Goal: Information Seeking & Learning: Compare options

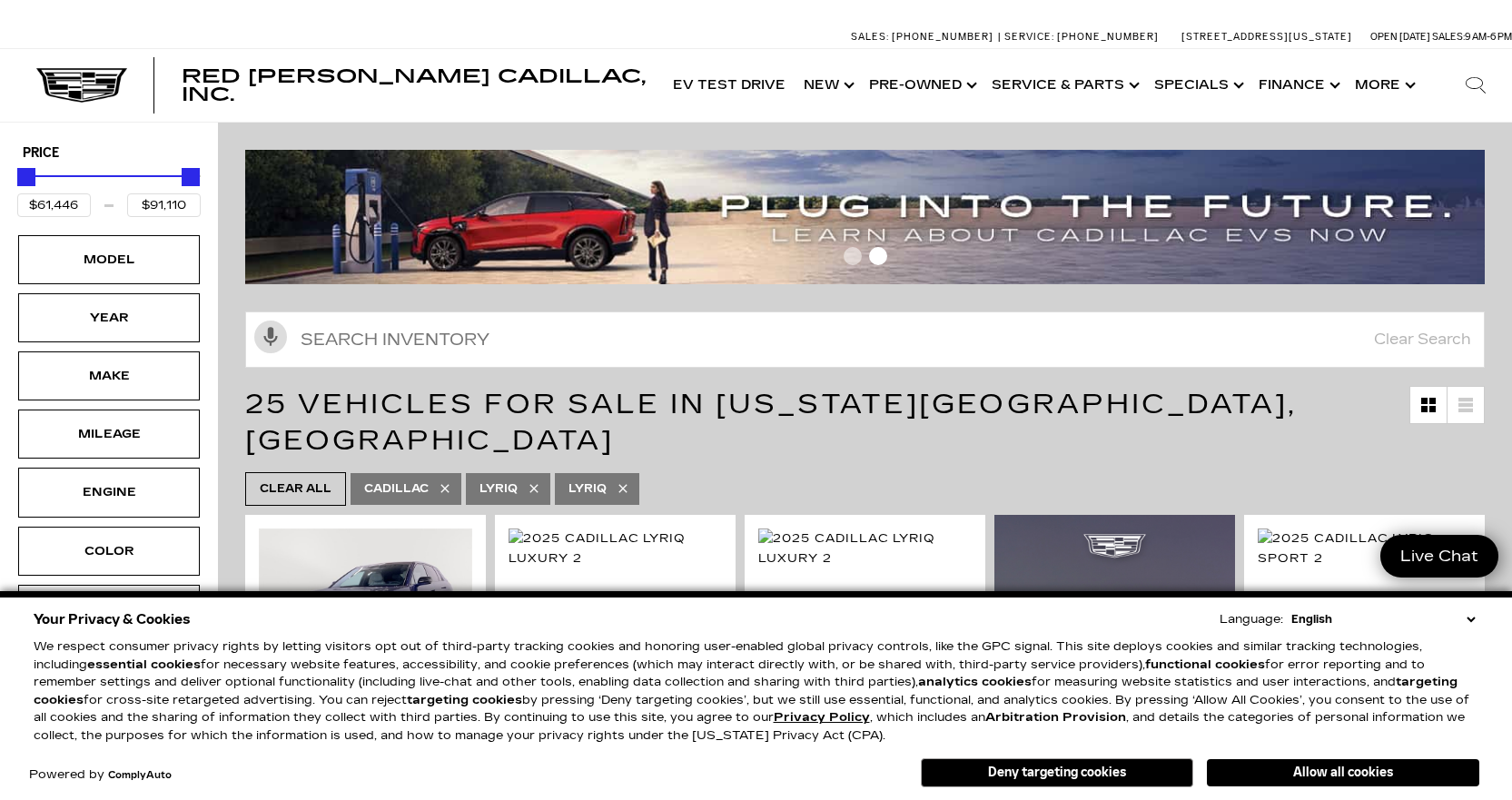
click at [1470, 619] on select "English Spanish / Español English / [GEOGRAPHIC_DATA] Korean / 한국어 Vietnamese /…" at bounding box center [1383, 619] width 193 height 18
click at [1484, 661] on div "Your Privacy & Cookies Language: English Spanish / Español English / [GEOGRAPHI…" at bounding box center [756, 695] width 1512 height 209
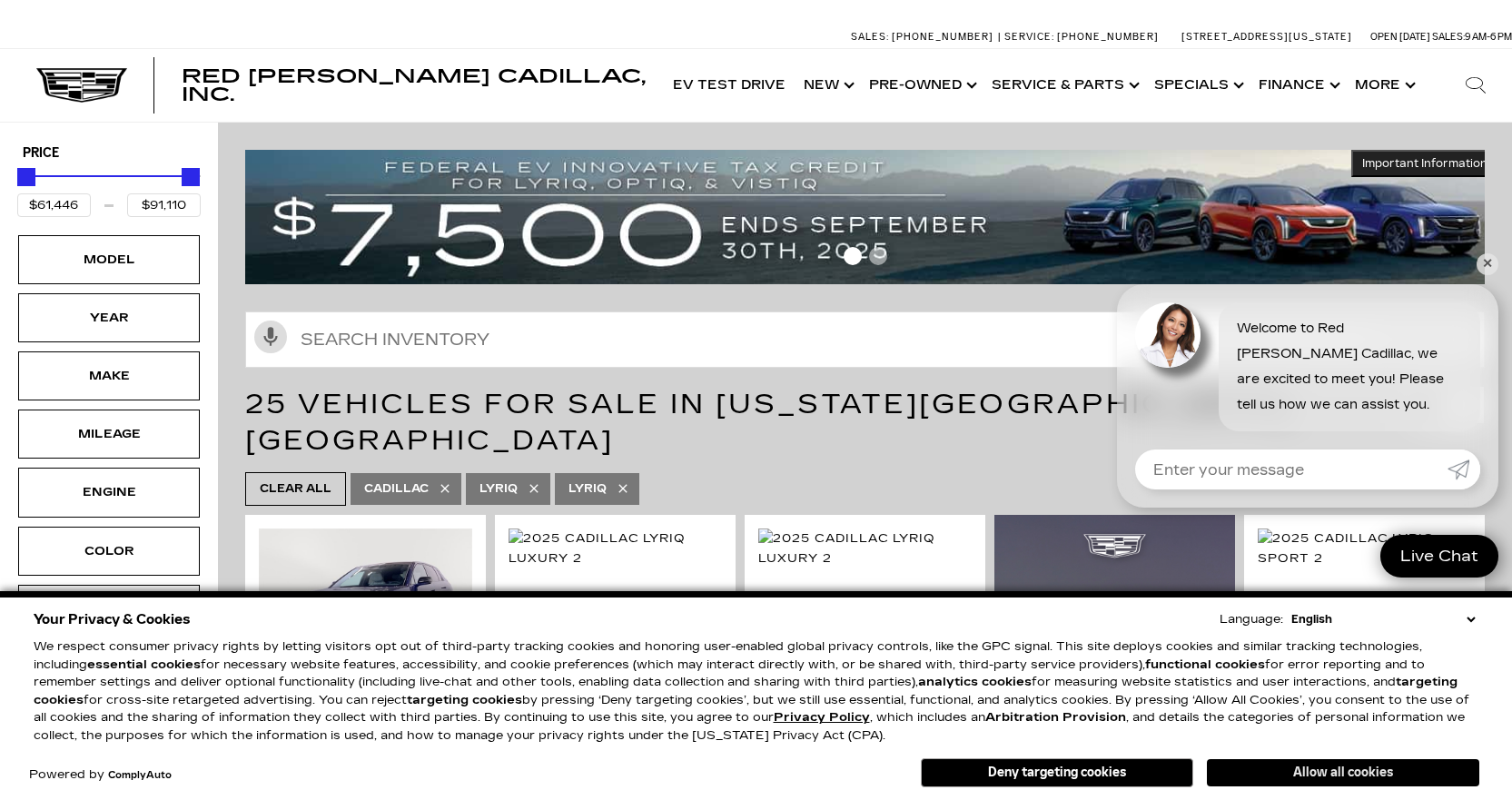
click at [1336, 774] on button "Allow all cookies" at bounding box center [1342, 772] width 272 height 27
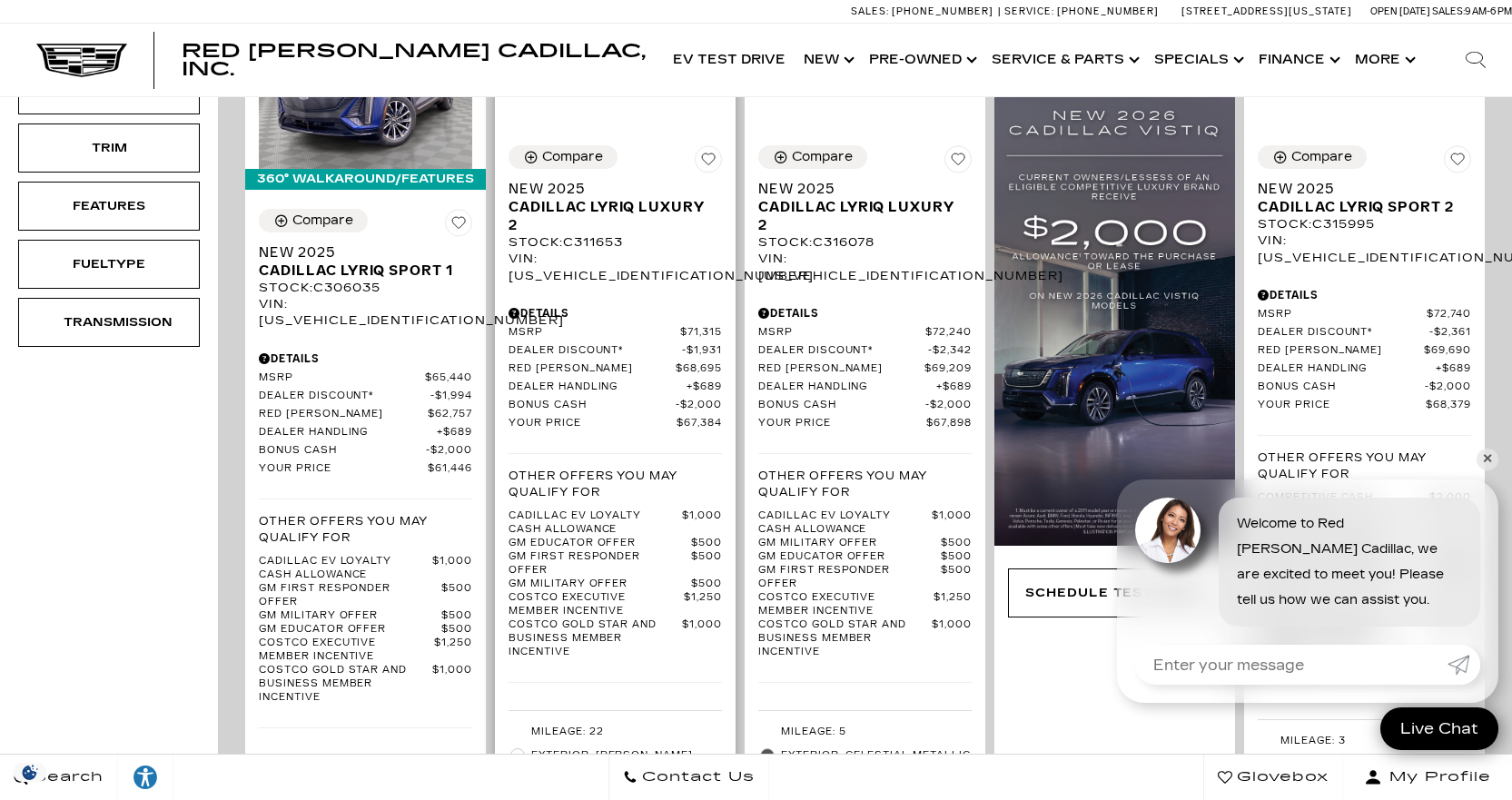
scroll to position [545, 0]
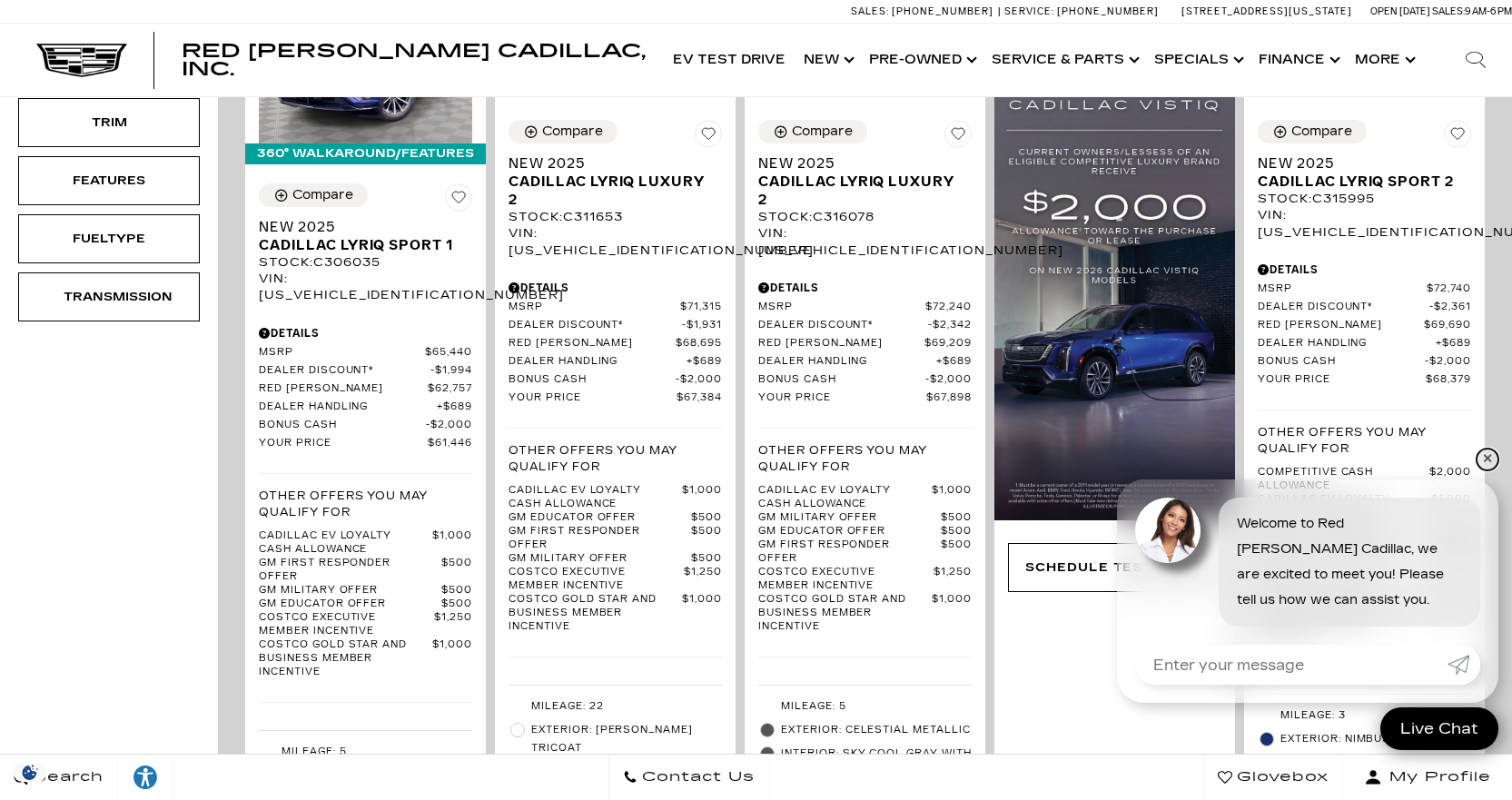
click at [1480, 456] on link "✕" at bounding box center [1487, 459] width 22 height 22
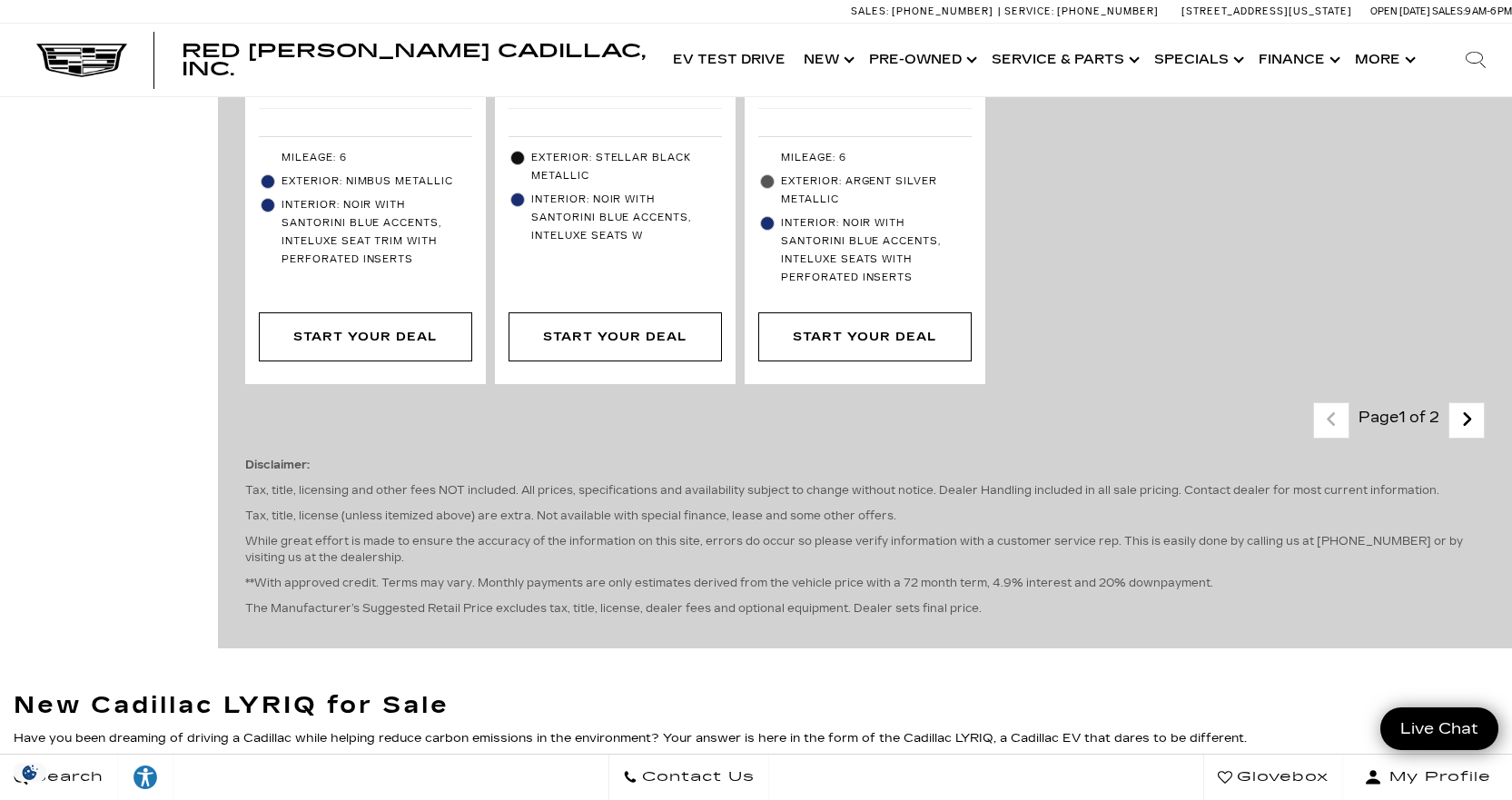
scroll to position [4719, 0]
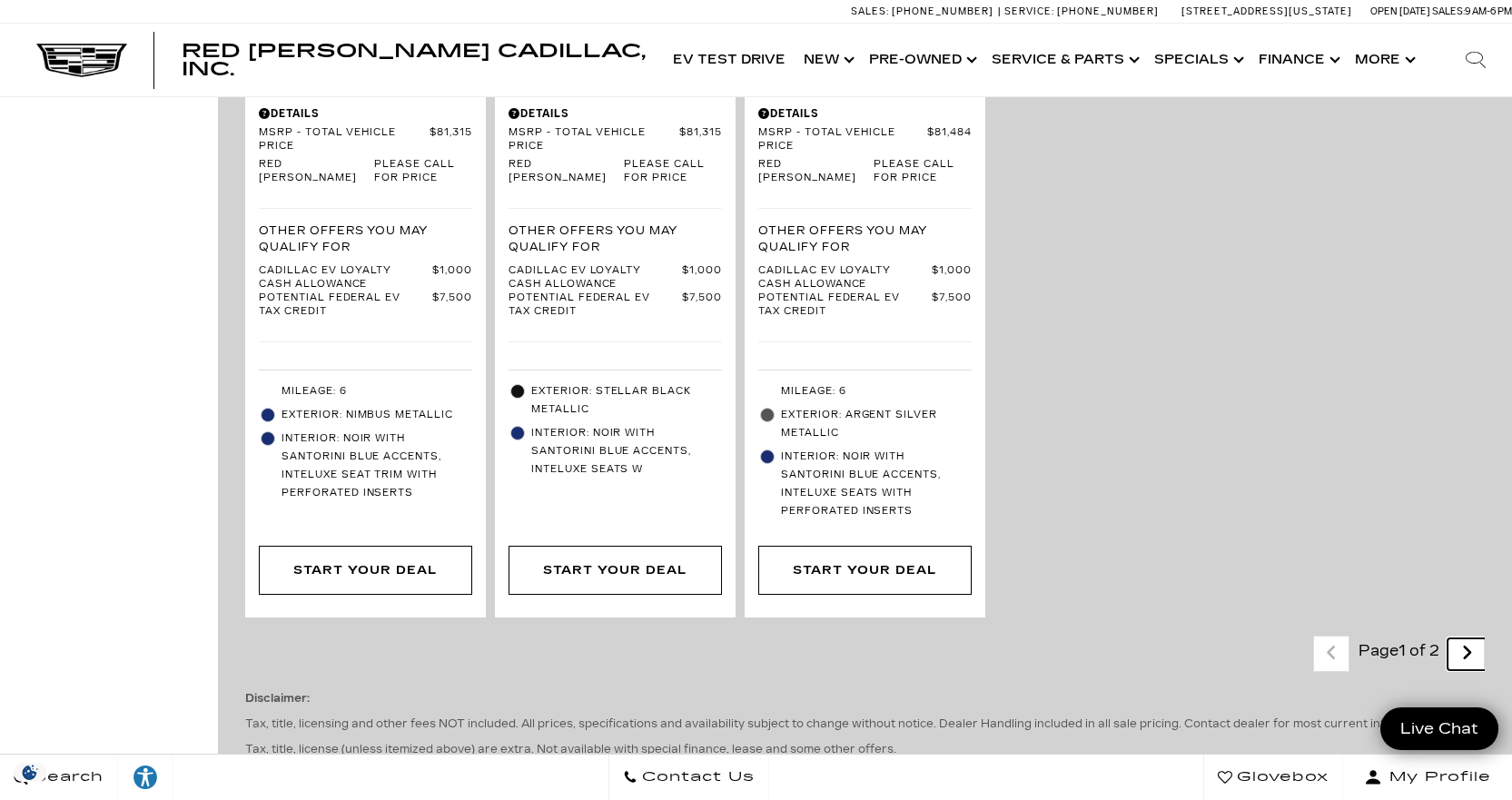
click at [1472, 638] on icon "next page" at bounding box center [1467, 653] width 12 height 29
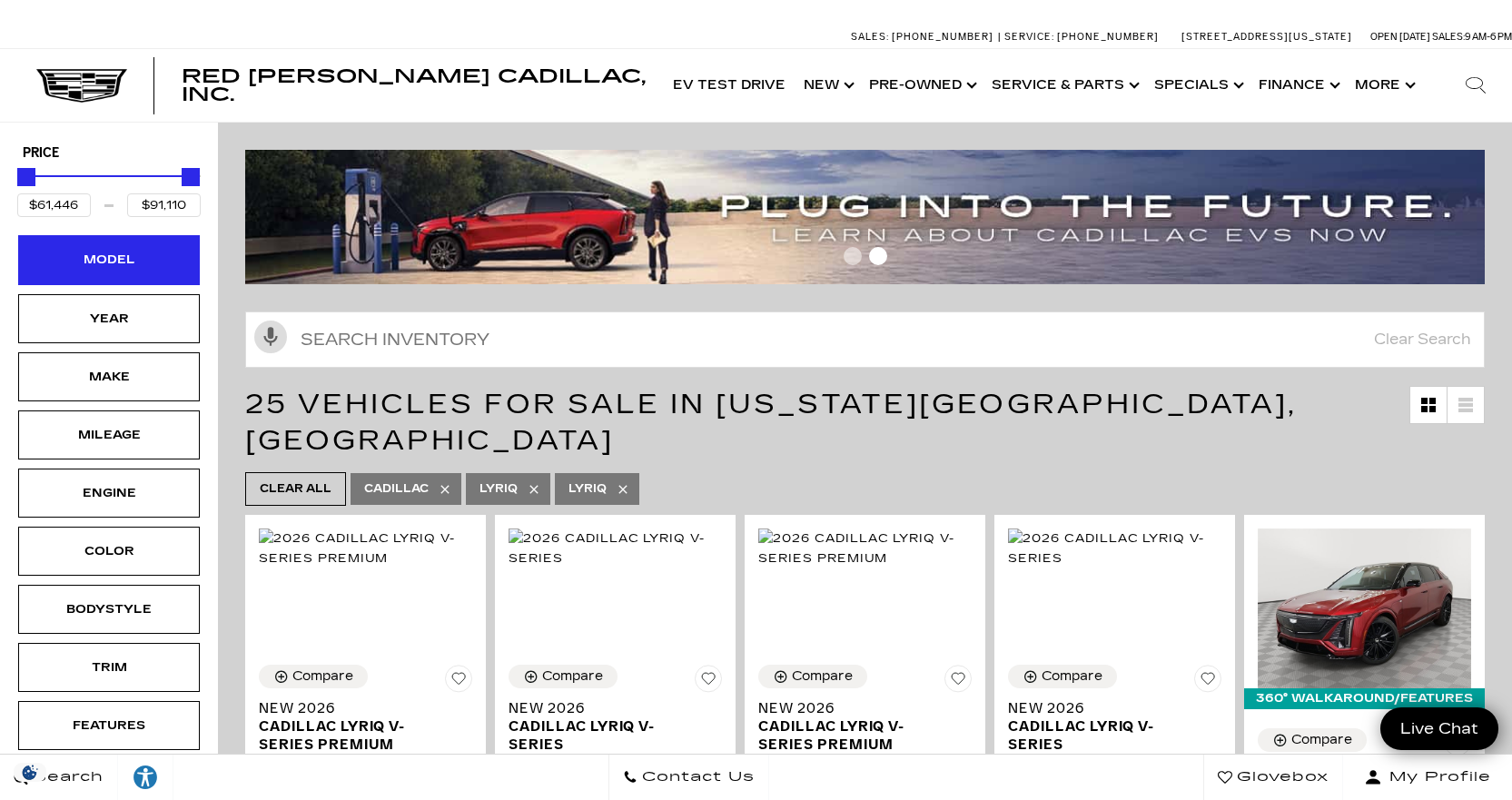
click at [134, 266] on div "Model" at bounding box center [109, 259] width 91 height 20
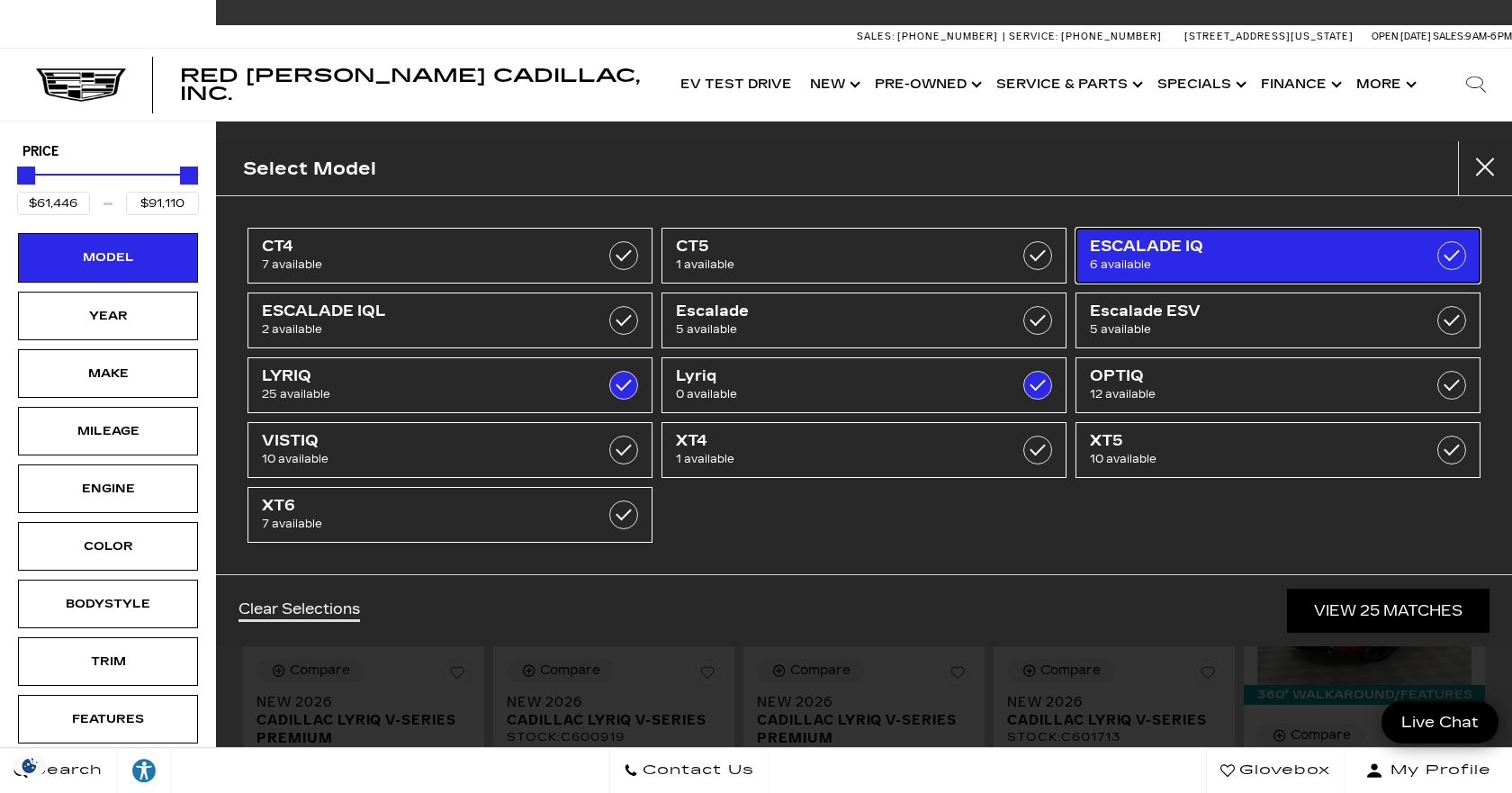
click at [1207, 252] on span "ESCALADE IQ" at bounding box center [1249, 246] width 319 height 18
type input "$158,810"
checkbox input "true"
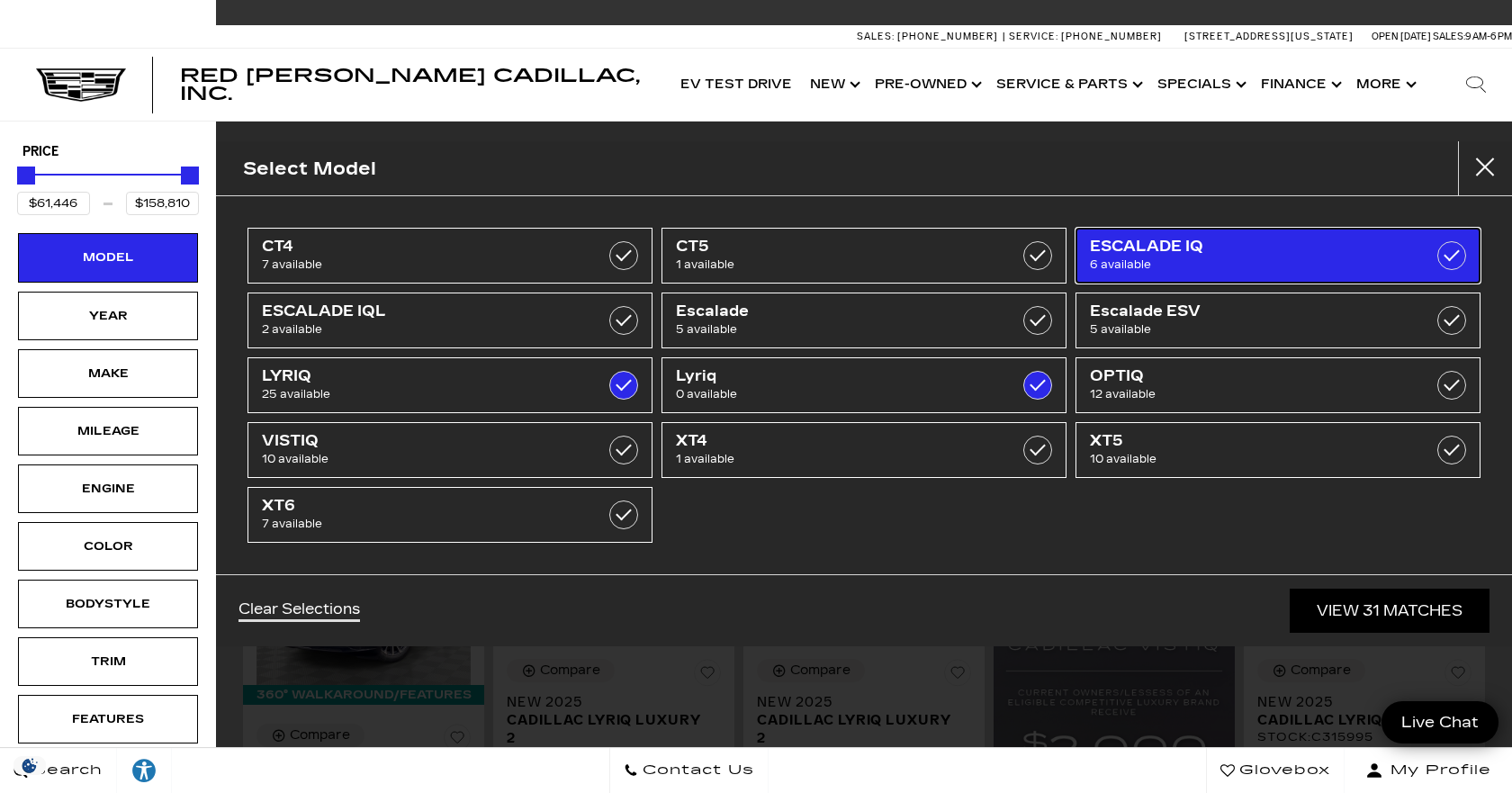
click at [1148, 254] on span "ESCALADE IQ" at bounding box center [1249, 246] width 319 height 18
type input "$91,110"
checkbox input "false"
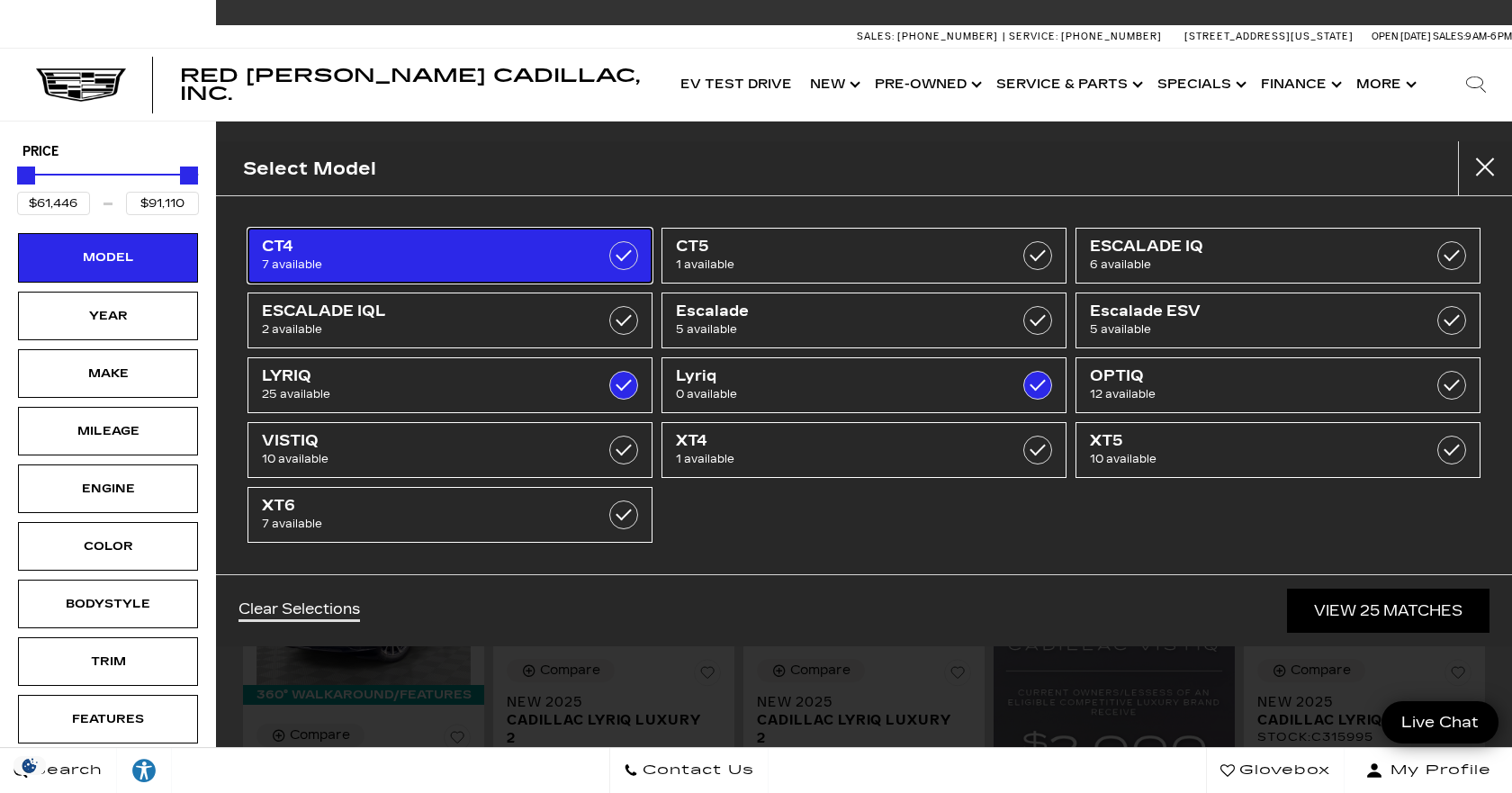
click at [619, 260] on label at bounding box center [623, 255] width 29 height 29
type input "$46,674"
checkbox input "true"
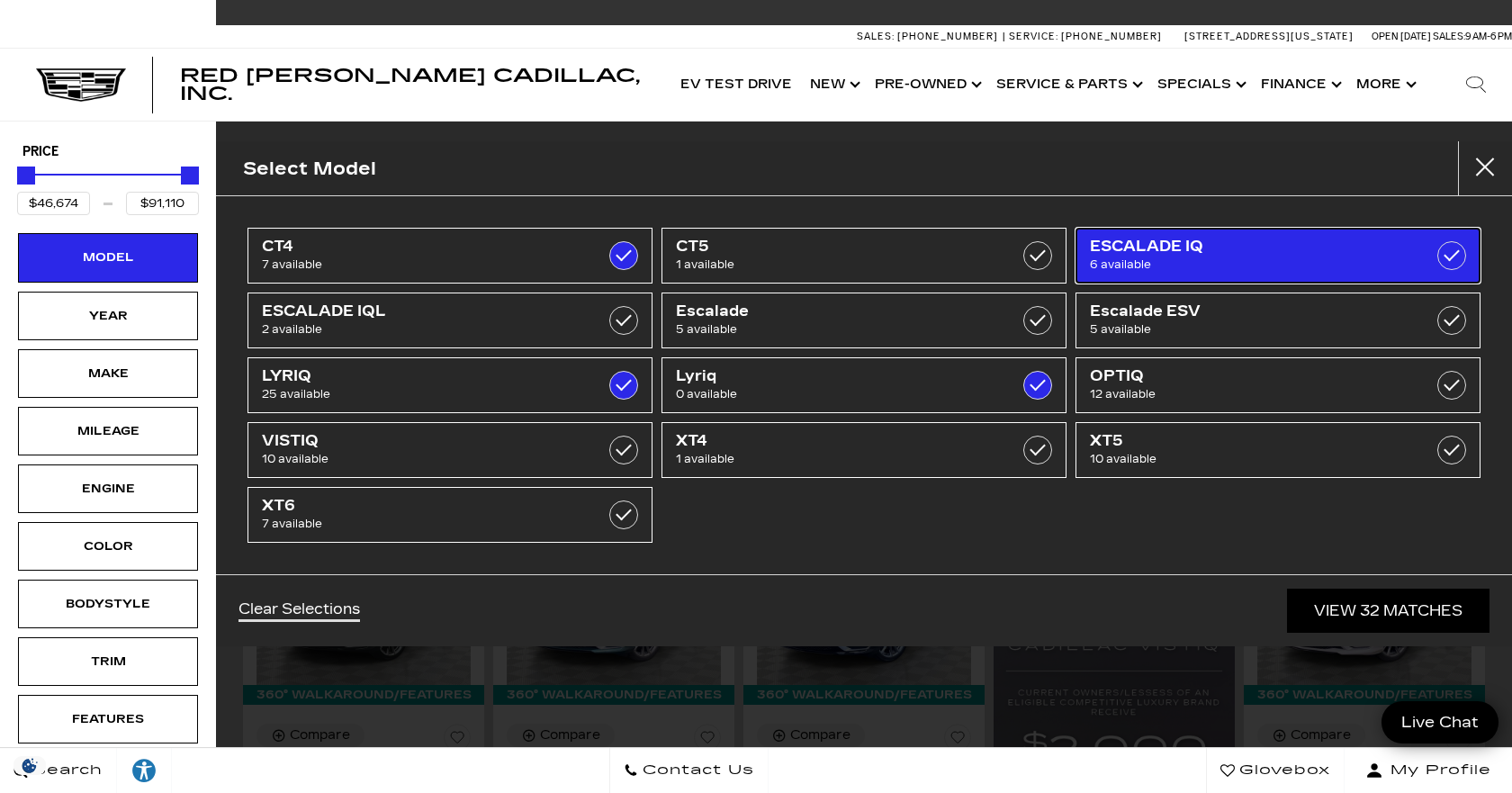
click at [1454, 252] on label at bounding box center [1452, 255] width 29 height 29
type input "$158,810"
checkbox input "true"
click at [1165, 264] on span "6 available" at bounding box center [1249, 264] width 319 height 18
type input "$91,110"
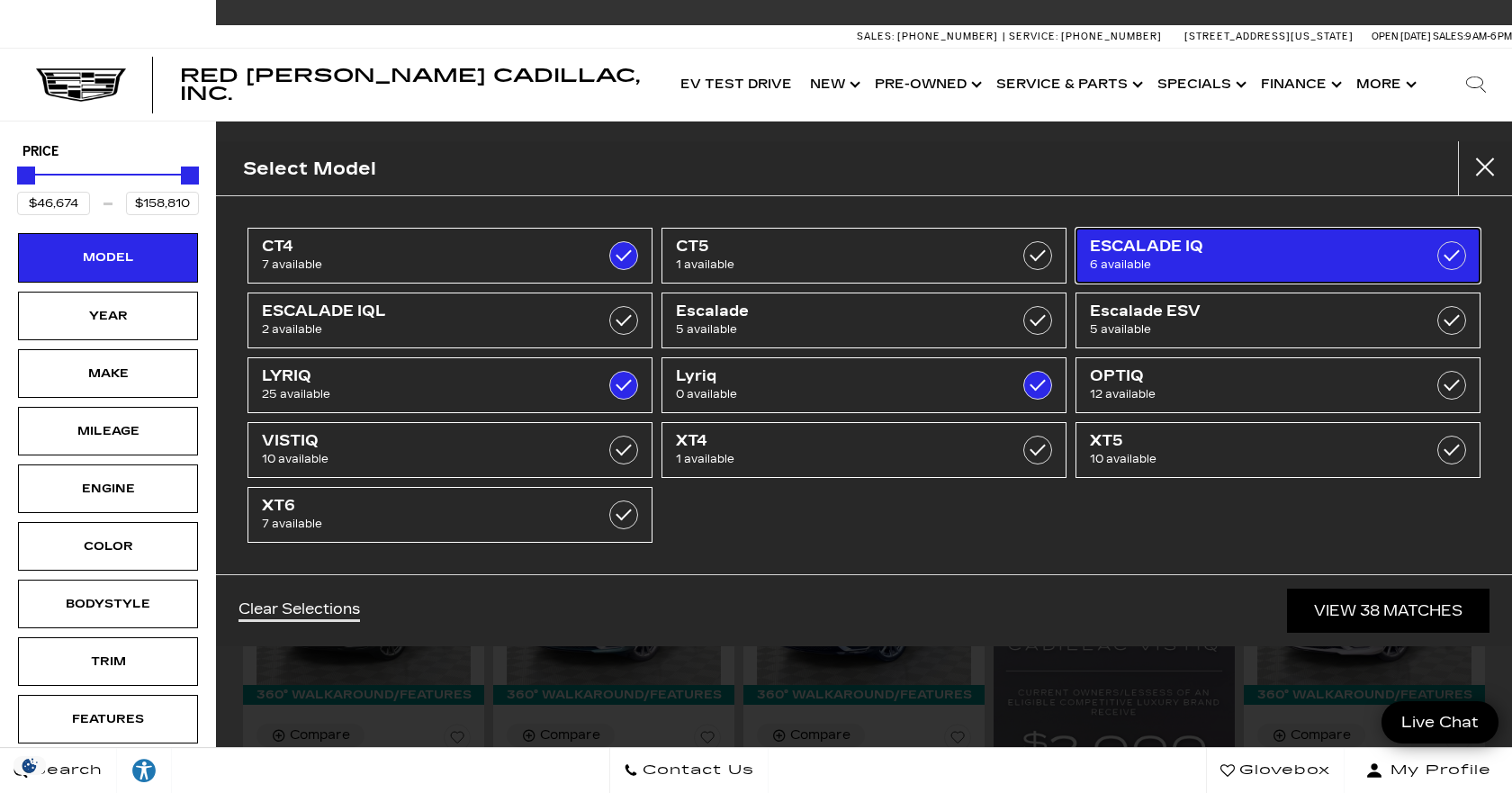
checkbox input "false"
click at [1165, 264] on span "6 available" at bounding box center [1249, 264] width 319 height 18
type input "$158,810"
checkbox input "true"
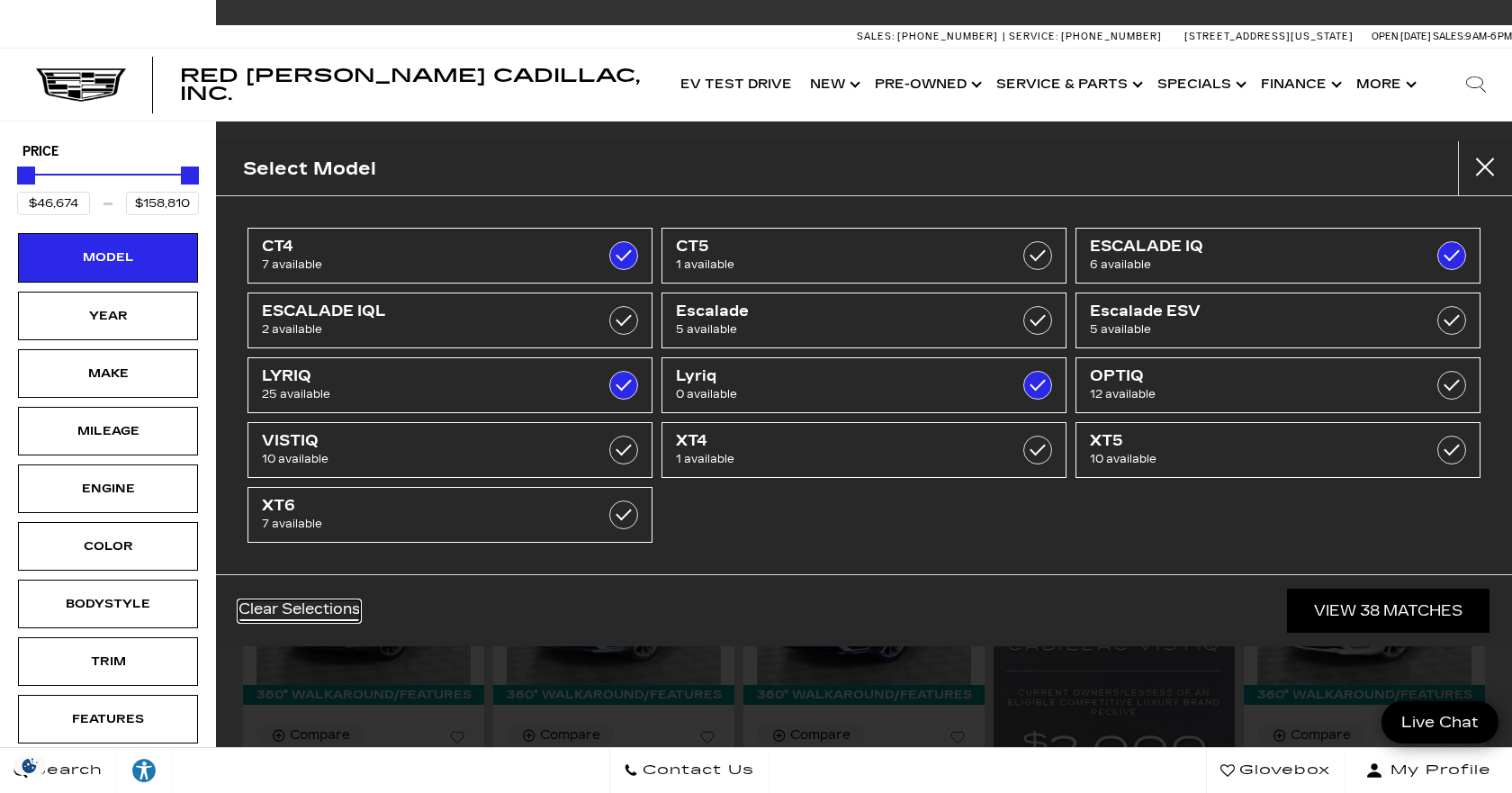
click at [314, 613] on link "Clear Selections" at bounding box center [299, 611] width 121 height 22
type input "$179,434"
checkbox input "false"
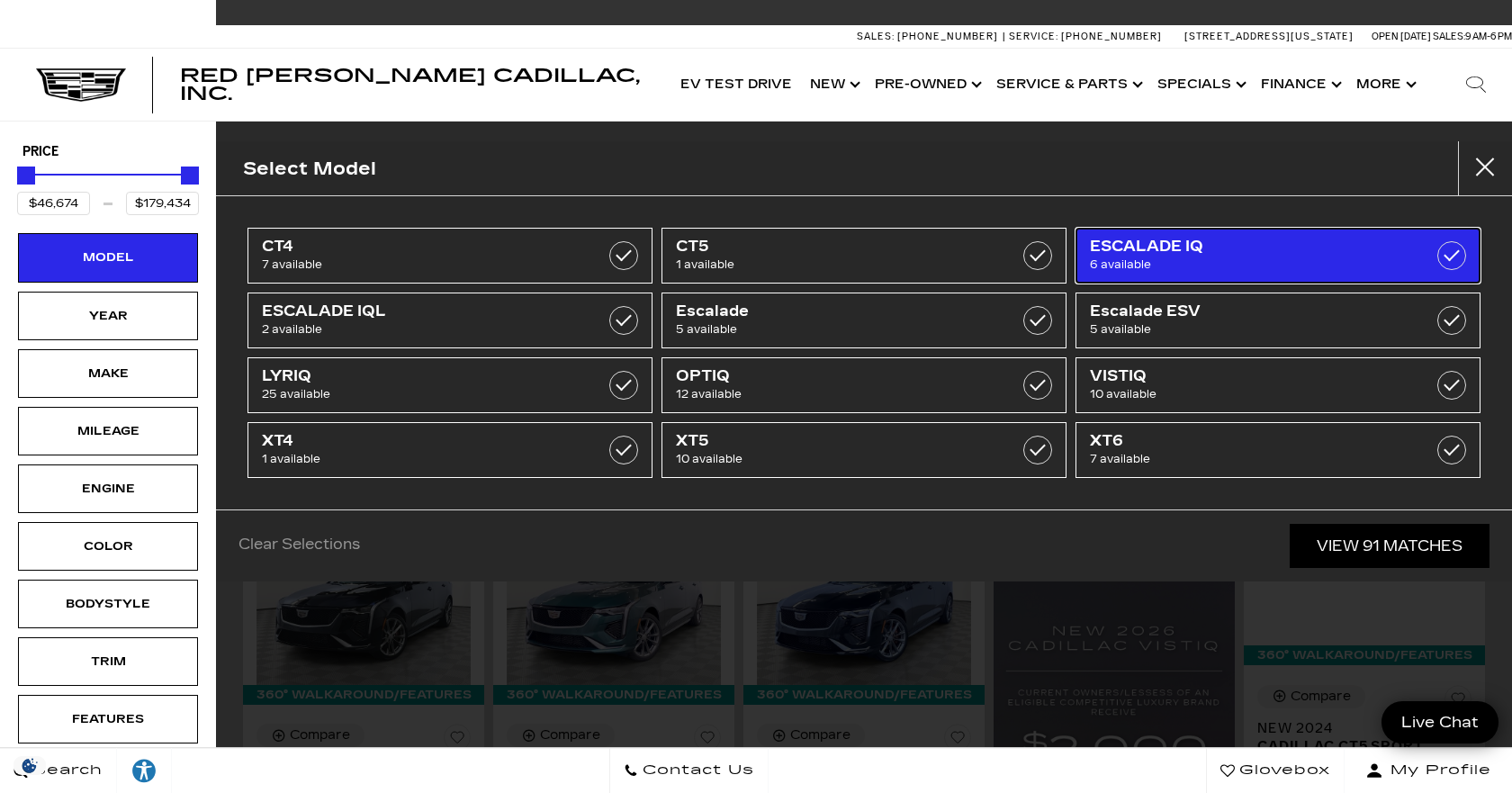
click at [1117, 240] on span "ESCALADE IQ" at bounding box center [1249, 246] width 319 height 18
type input "$133,515"
type input "$158,810"
checkbox input "true"
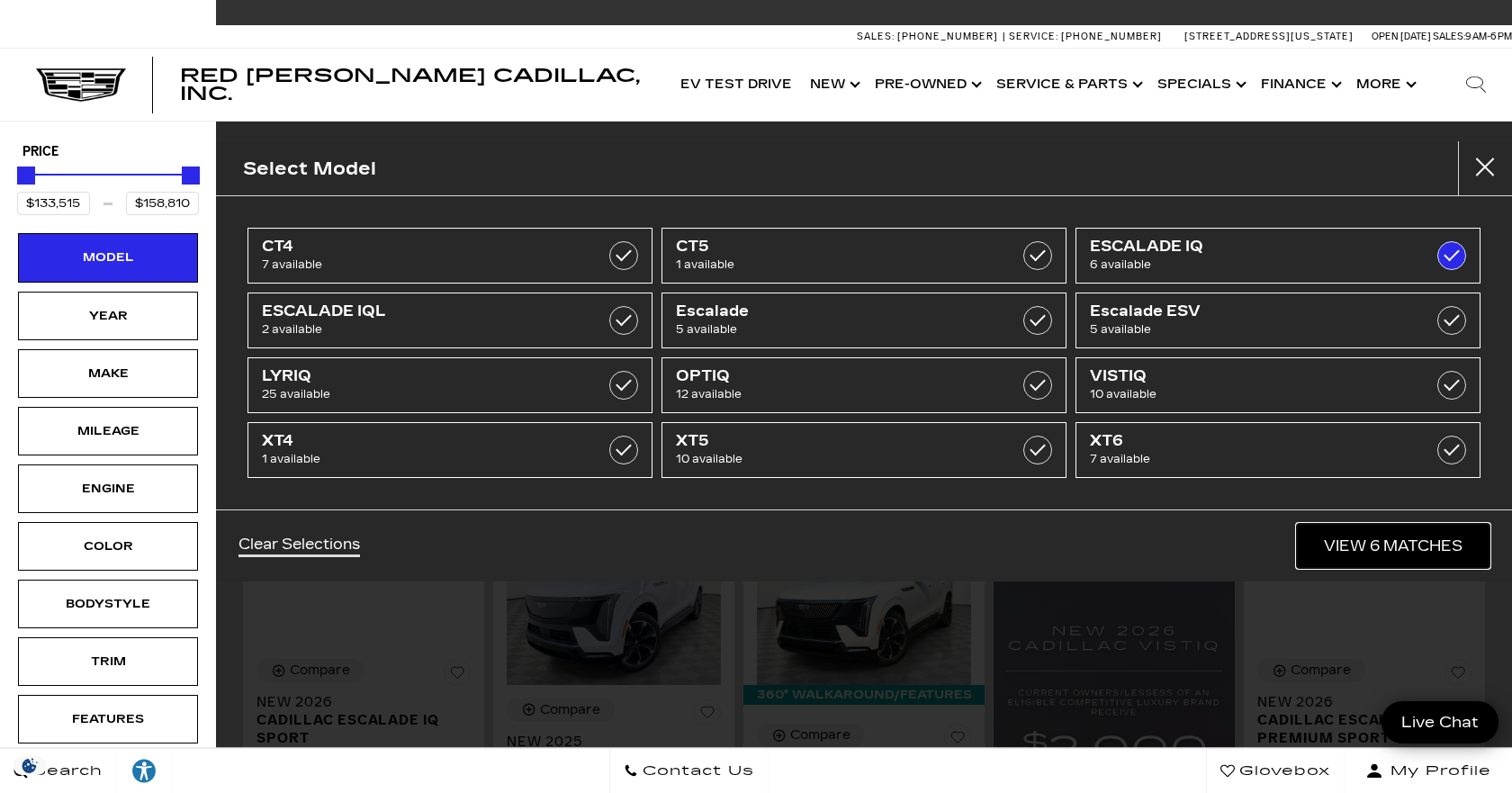
click at [1359, 535] on link "View 6 Matches" at bounding box center [1393, 546] width 192 height 44
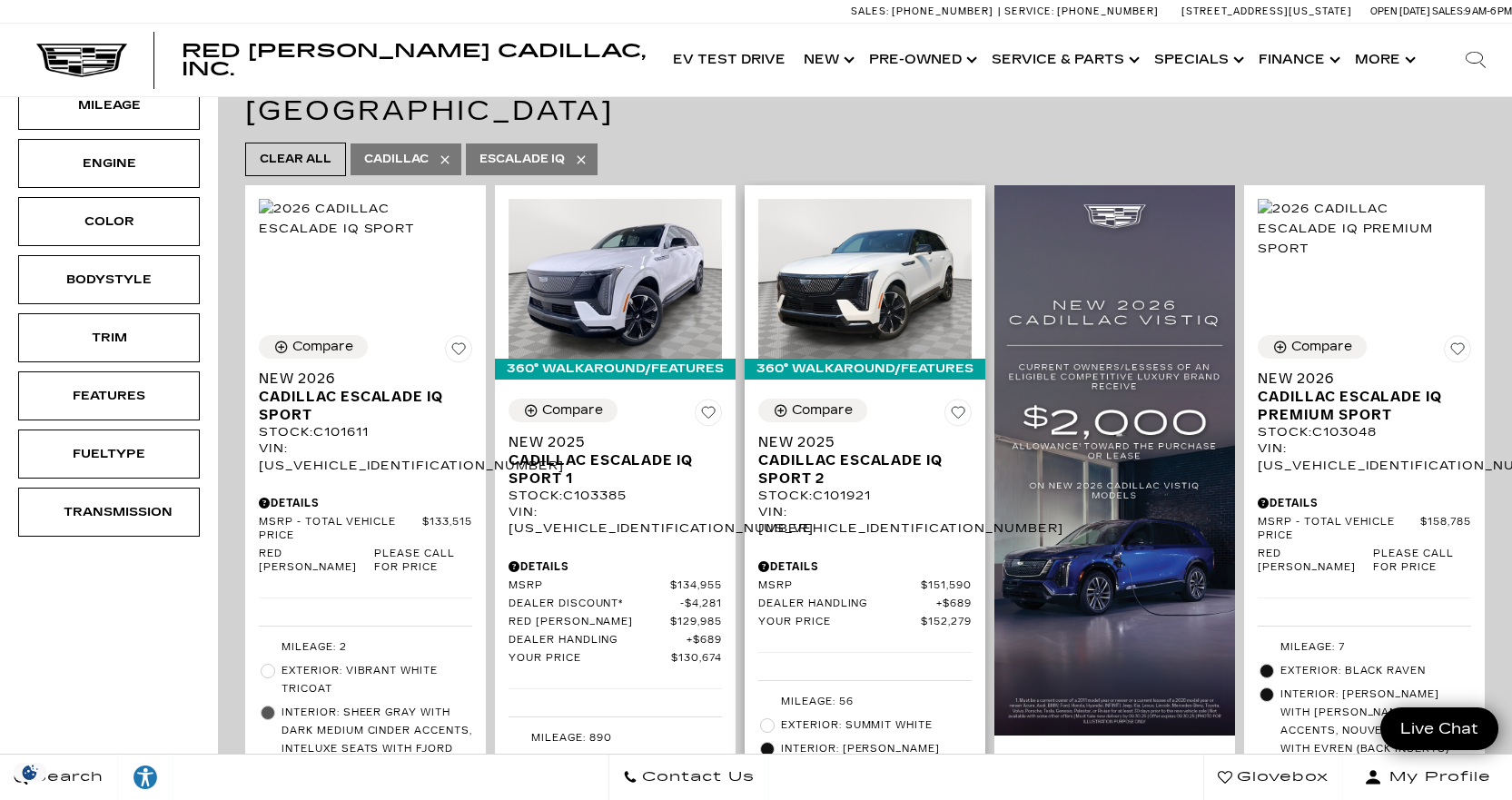
scroll to position [272, 0]
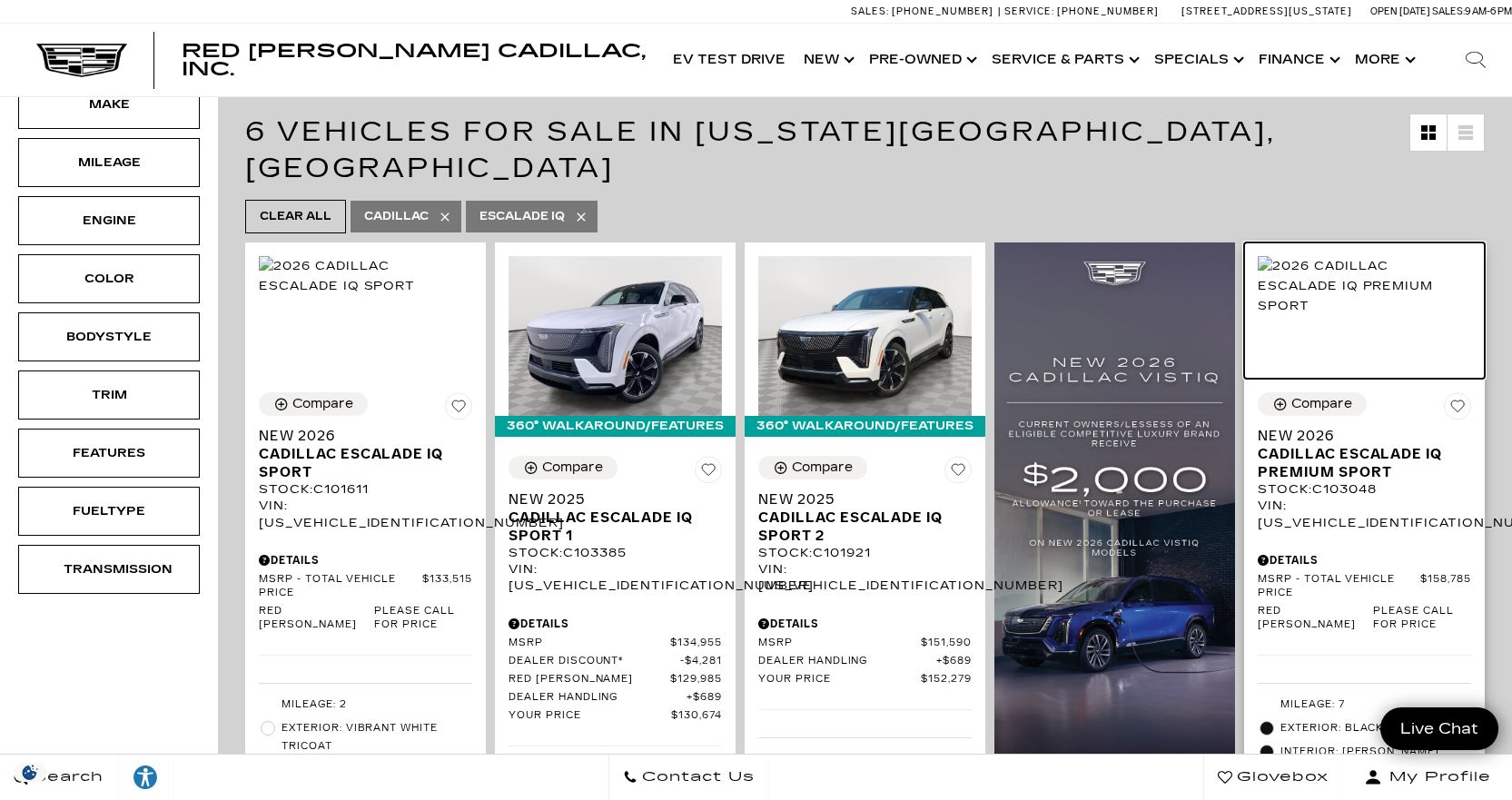
click at [1340, 295] on img at bounding box center [1364, 286] width 213 height 60
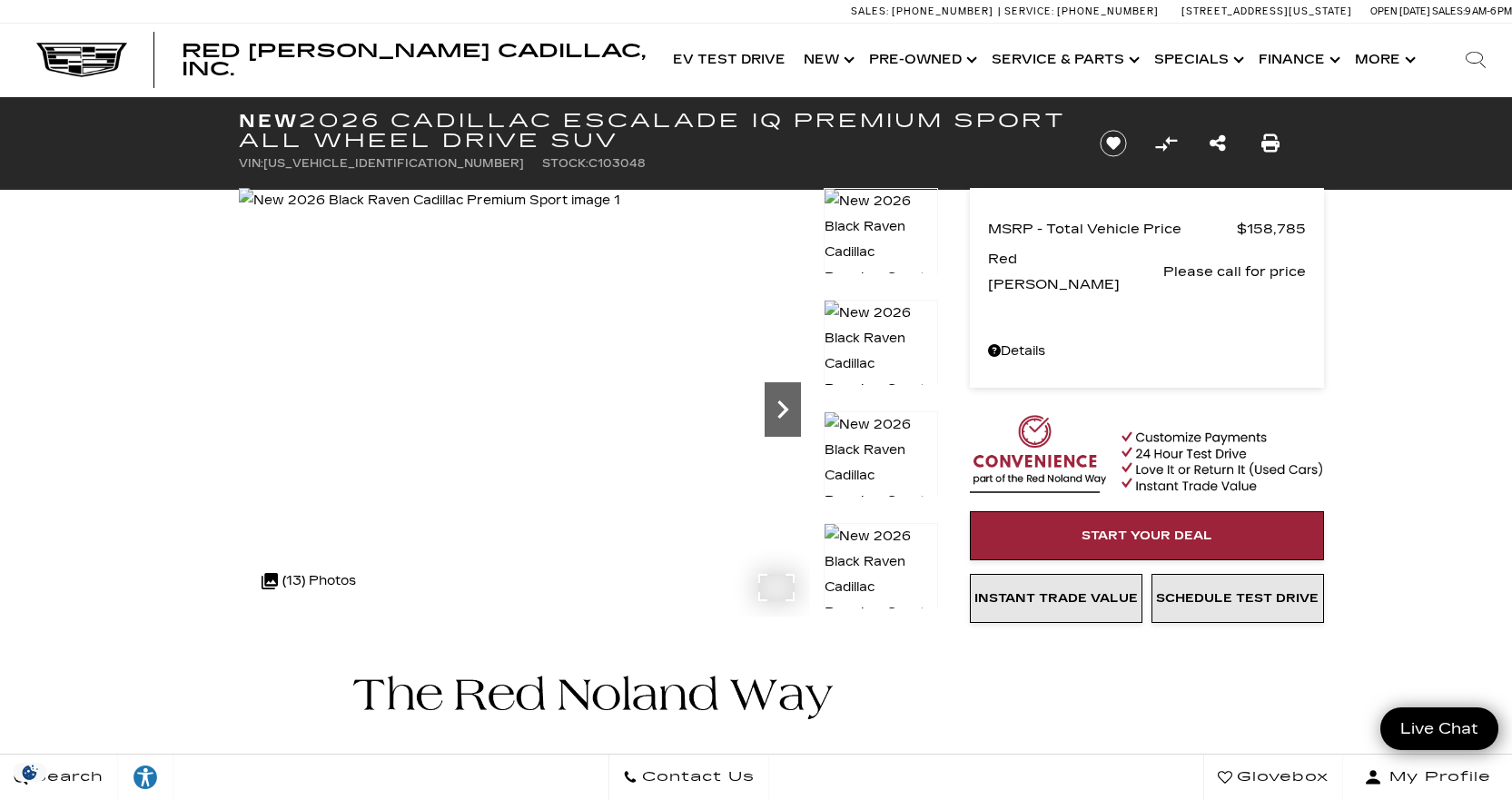
click at [772, 402] on icon "Next" at bounding box center [783, 410] width 37 height 37
click at [775, 402] on icon "Next" at bounding box center [783, 410] width 37 height 37
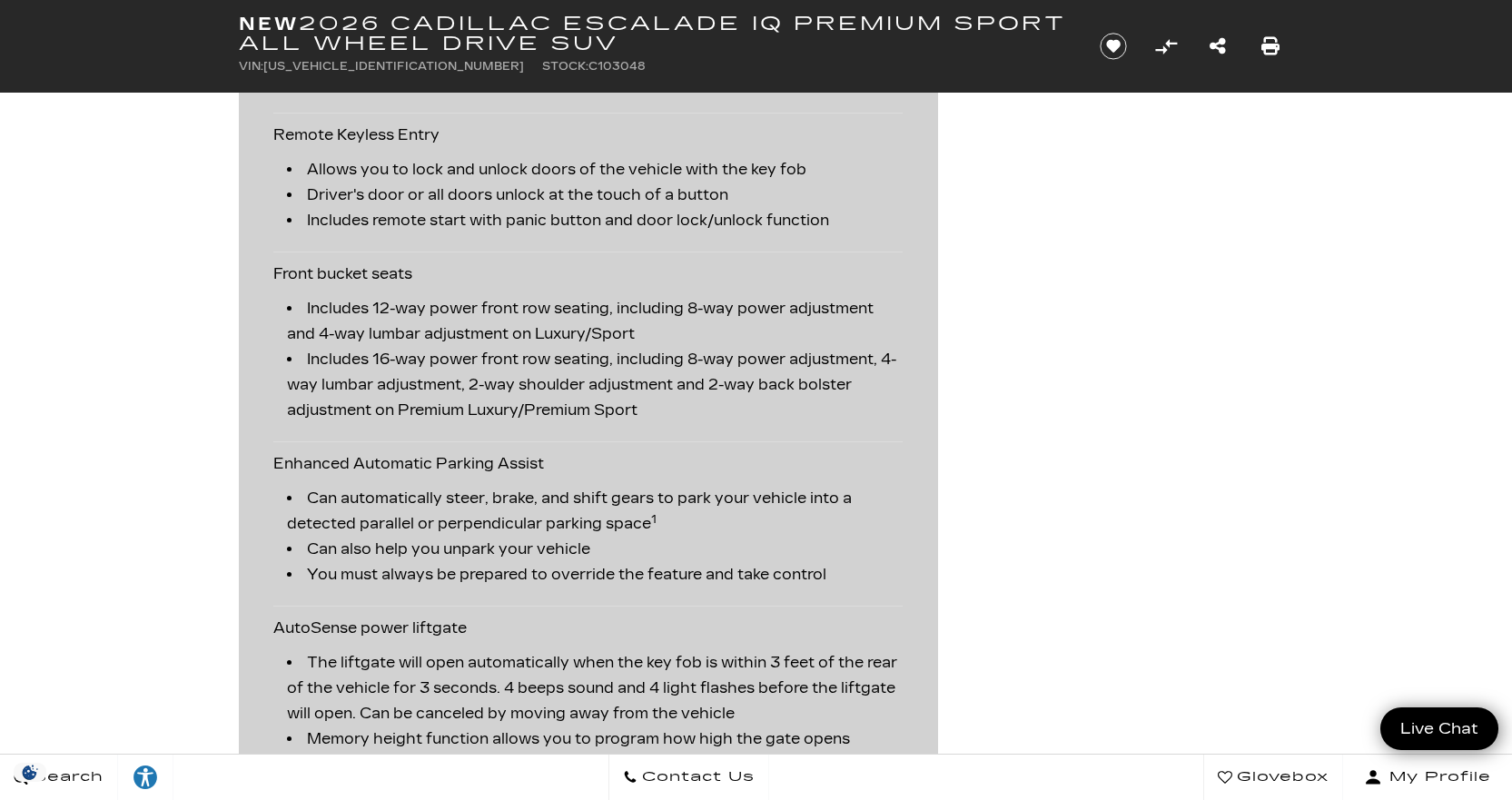
scroll to position [2813, 0]
